Goal: Task Accomplishment & Management: Complete application form

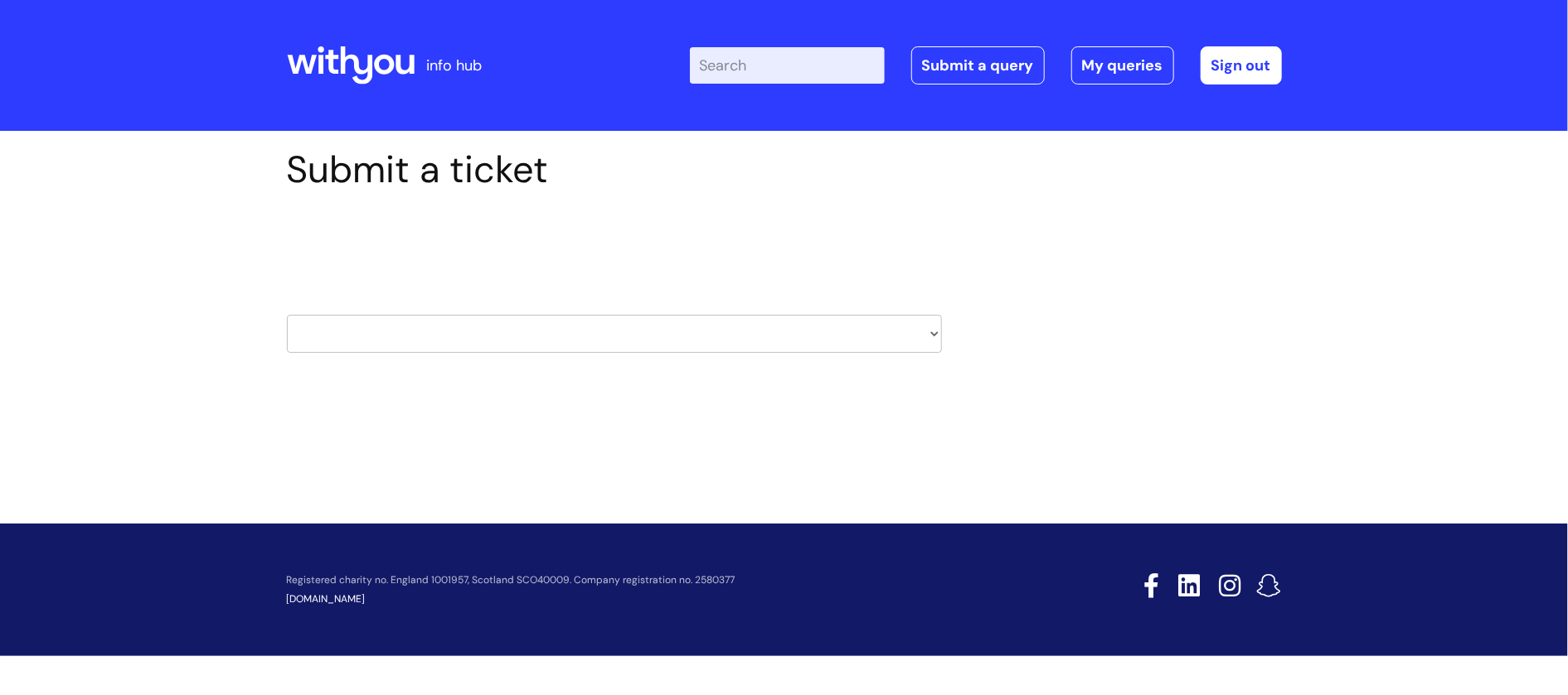
click at [705, 319] on select "HR / People IT and Support Clinical Drug Alerts Finance Accounts Data Support T…" at bounding box center [614, 334] width 655 height 38
click at [173, 273] on div "Submit a ticket Select issue type HR / People IT and Support Clinical Drug Aler…" at bounding box center [784, 302] width 1568 height 343
click at [837, 347] on select "HR / People IT and Support Clinical Drug Alerts Finance Accounts Data Support T…" at bounding box center [614, 334] width 655 height 38
click at [457, 323] on select "HR / People IT and Support Clinical Drug Alerts Finance Accounts Data Support T…" at bounding box center [614, 334] width 655 height 38
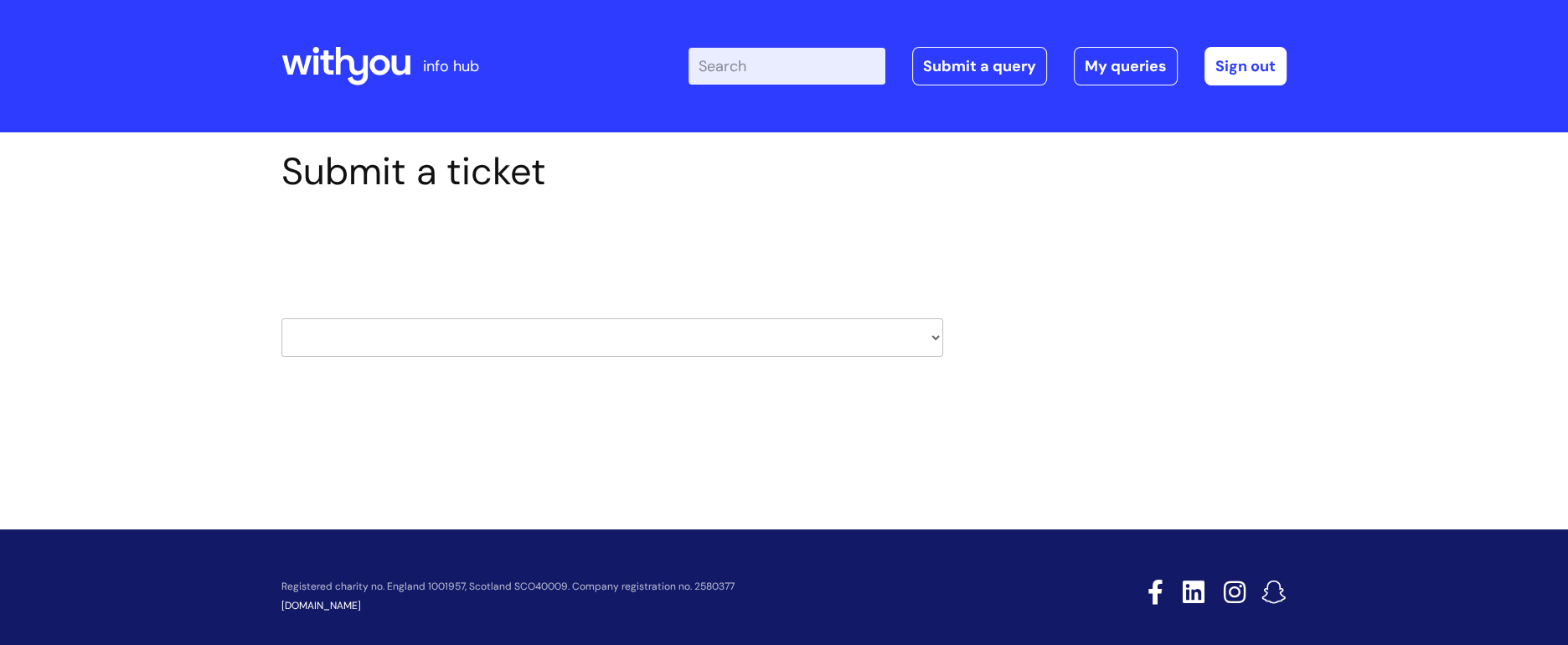
click at [732, 331] on select "HR / People IT and Support Clinical Drug Alerts Finance Accounts Data Support T…" at bounding box center [612, 338] width 661 height 38
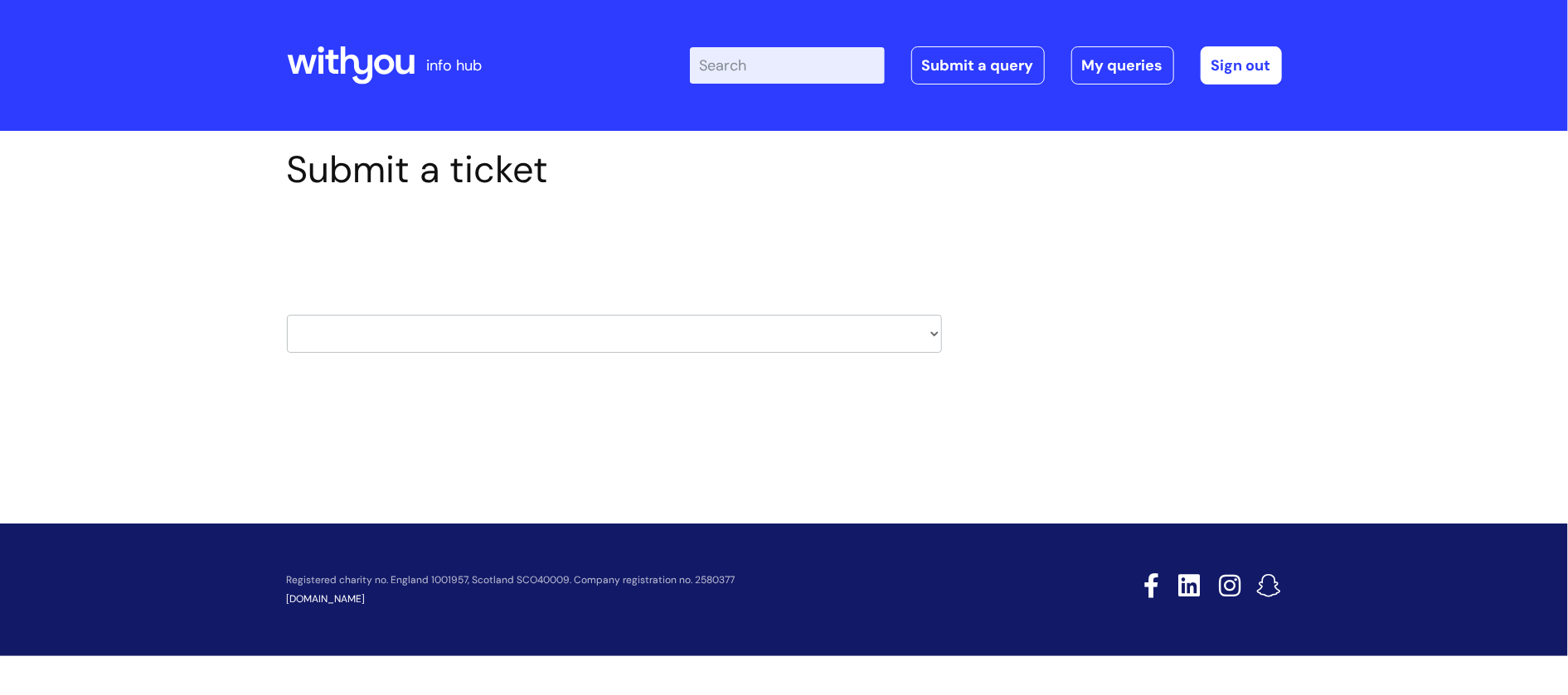
click at [560, 324] on select "HR / People IT and Support Clinical Drug Alerts Finance Accounts Data Support T…" at bounding box center [614, 334] width 655 height 38
select select "hr_/_people"
click at [287, 315] on select "HR / People IT and Support Clinical Drug Alerts Finance Accounts Data Support T…" at bounding box center [614, 334] width 655 height 38
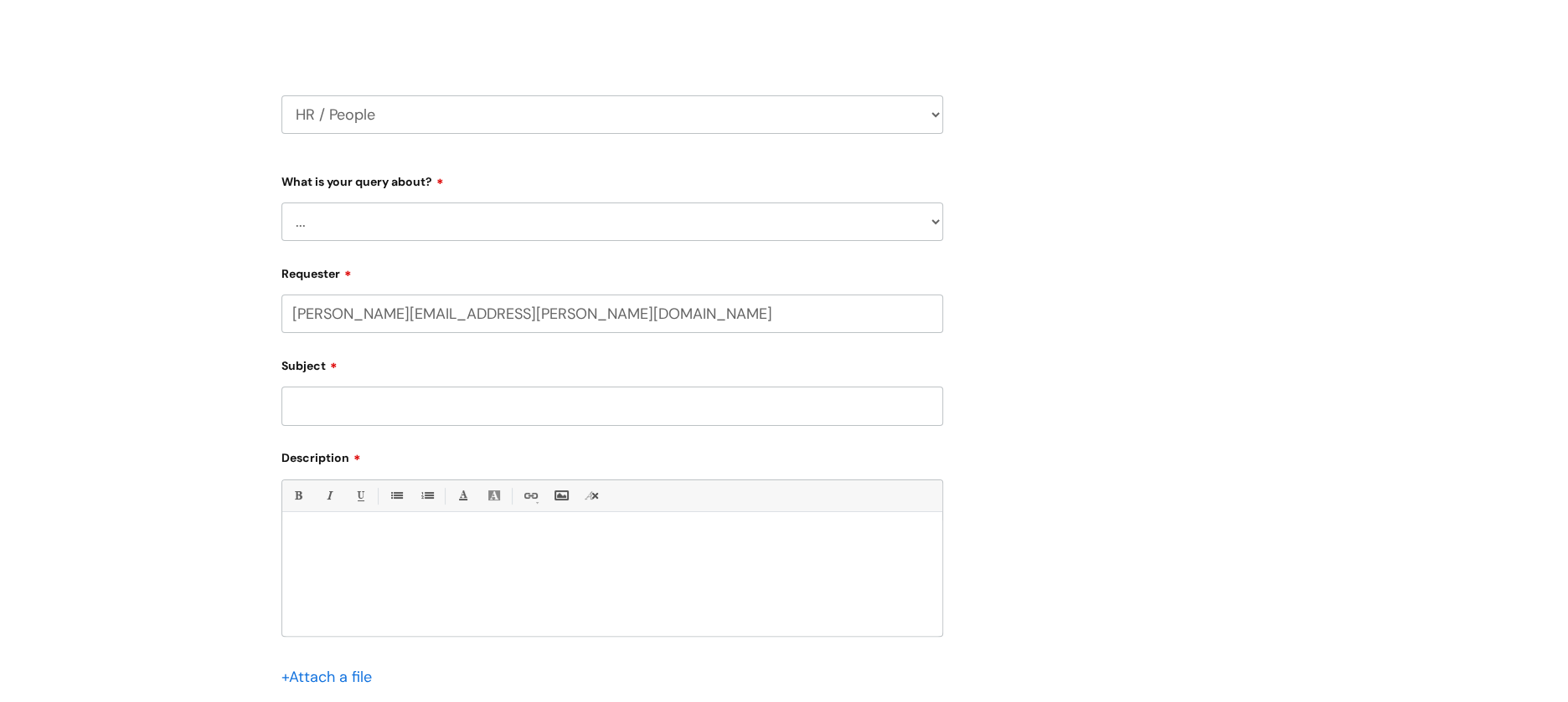
scroll to position [222, 0]
click at [496, 113] on select "HR / People IT and Support Clinical Drug Alerts Finance Accounts Data Support T…" at bounding box center [612, 115] width 661 height 38
click at [818, 101] on select "HR / People IT and Support Clinical Drug Alerts Finance Accounts Data Support T…" at bounding box center [612, 115] width 661 height 38
click at [282, 96] on select "HR / People IT and Support Clinical Drug Alerts Finance Accounts Data Support T…" at bounding box center [612, 115] width 661 height 38
click at [845, 233] on select "... Absence Query Holiday Query Employee change request General HR Query iTrent…" at bounding box center [612, 222] width 661 height 38
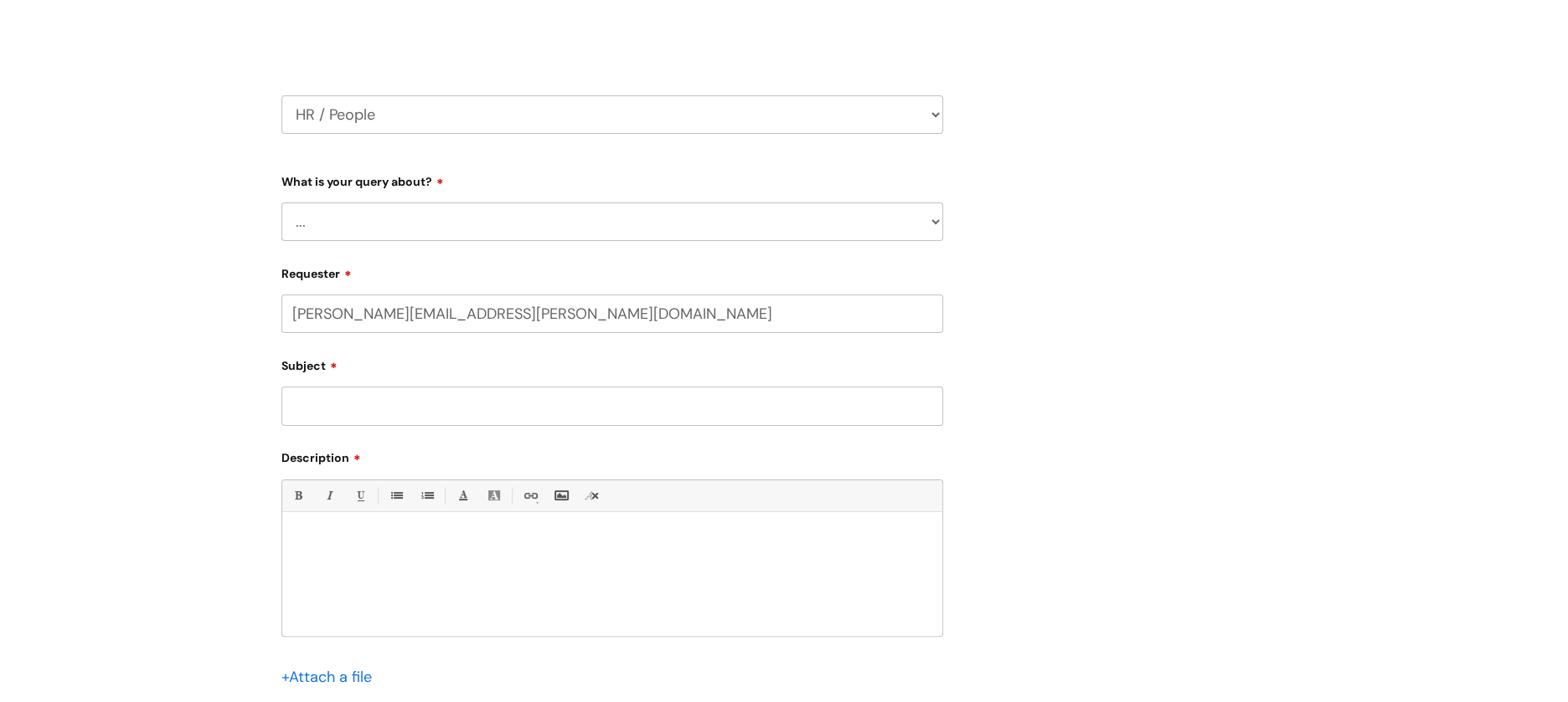
click at [1017, 395] on div "Submit a ticket Select issue type HR / People IT and Support Clinical Drug Aler…" at bounding box center [784, 361] width 1030 height 870
click at [887, 204] on select "... Absence Query Holiday Query Employee change request General HR Query iTrent…" at bounding box center [612, 222] width 661 height 38
click at [815, 111] on select "HR / People IT and Support Clinical Drug Alerts Finance Accounts Data Support T…" at bounding box center [612, 115] width 661 height 38
